Goal: Task Accomplishment & Management: Use online tool/utility

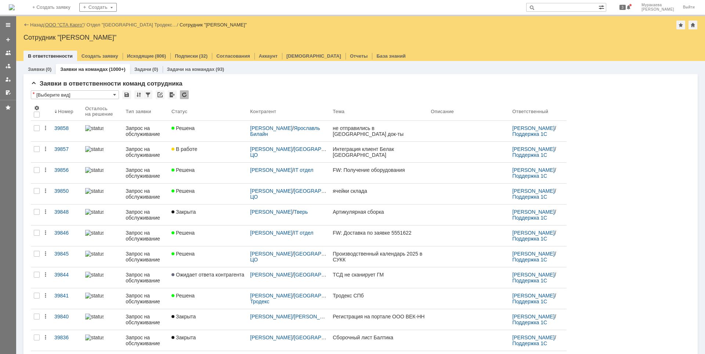
click at [55, 24] on link "ООО "СТА Карго"" at bounding box center [64, 25] width 39 height 6
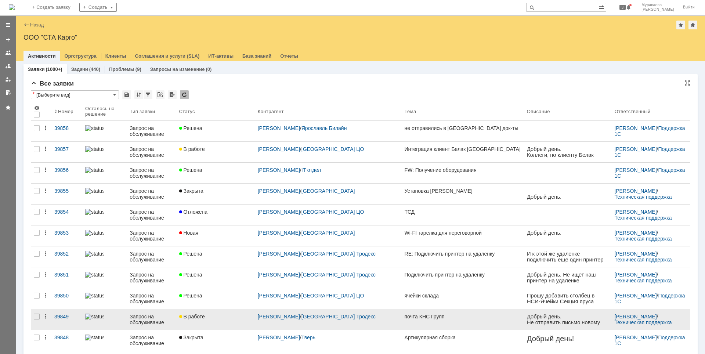
click at [138, 316] on div "Запрос на обслуживание" at bounding box center [151, 320] width 43 height 12
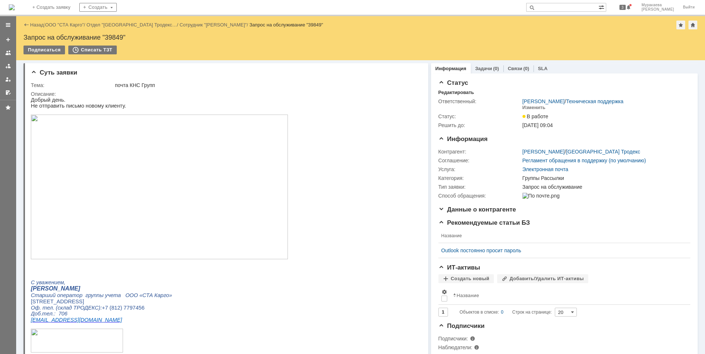
click at [168, 213] on img at bounding box center [159, 187] width 257 height 145
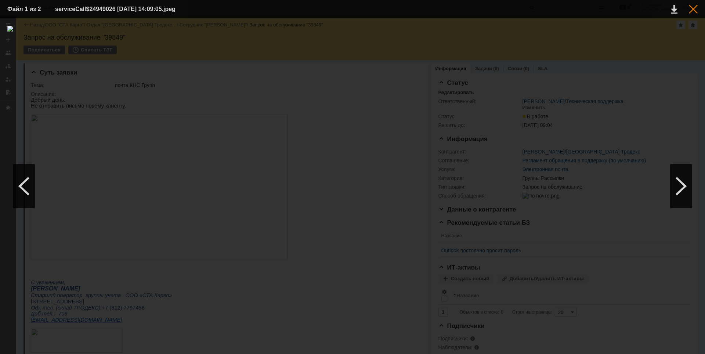
click at [692, 7] on div at bounding box center [693, 9] width 9 height 9
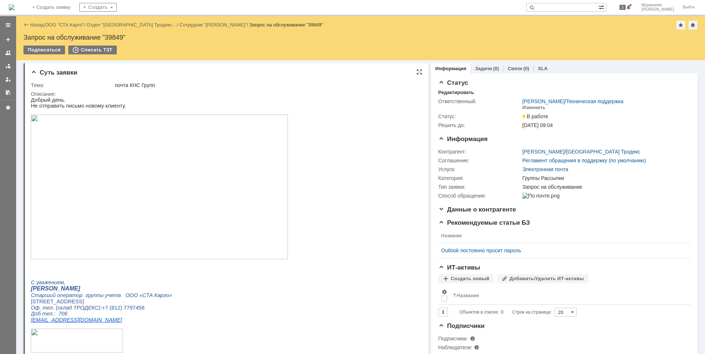
click at [157, 173] on img at bounding box center [159, 187] width 257 height 145
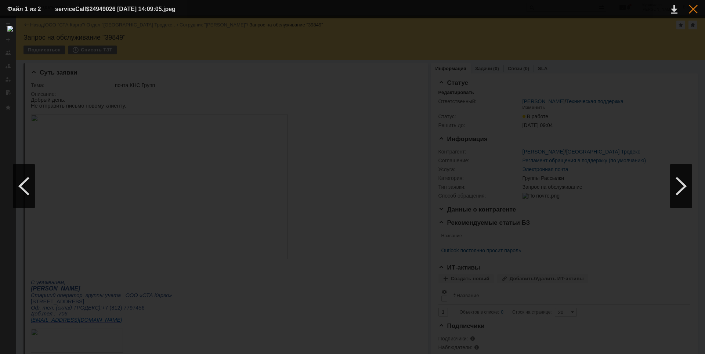
click at [696, 6] on div at bounding box center [693, 9] width 9 height 9
